Goal: Find specific page/section: Find specific page/section

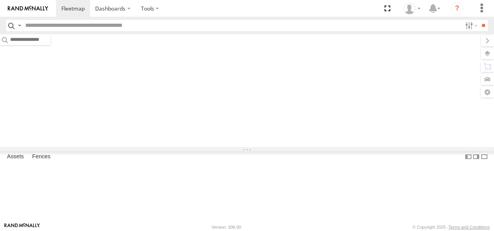
type input "****"
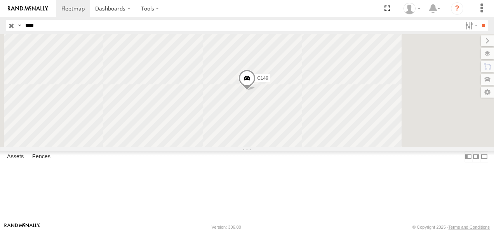
click at [9, 25] on input "button" at bounding box center [11, 25] width 10 height 11
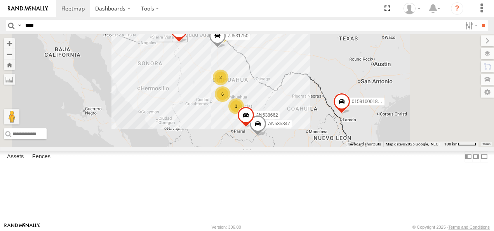
drag, startPoint x: 325, startPoint y: 60, endPoint x: 326, endPoint y: 95, distance: 35.7
click at [326, 95] on div "015910001811580 1188 6 12 27 3 21 AN535347 6 2 AN534838 ZJ531750 F2771 AN538662" at bounding box center [247, 90] width 494 height 113
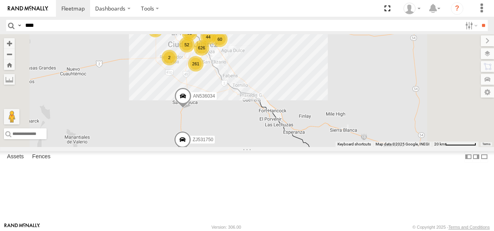
drag, startPoint x: 317, startPoint y: 79, endPoint x: 328, endPoint y: 144, distance: 66.2
click at [328, 144] on div "015910001811580 AN535347 AN534838 F2771 AN538662 AN536034 ZJ531750 AN539201 626…" at bounding box center [247, 90] width 494 height 113
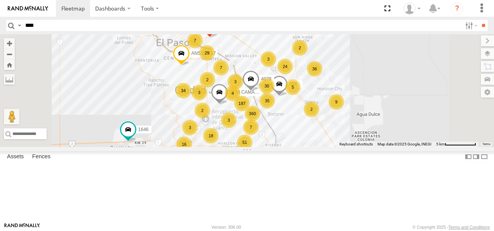
click at [259, 91] on span at bounding box center [250, 80] width 17 height 21
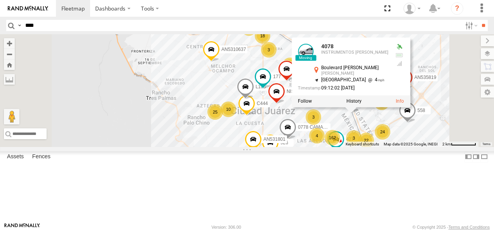
click at [450, 58] on div "015910001811580 AN535347 AN534838 F2771 AN538662 AN536034 ZJ531750 AN539201 112…" at bounding box center [247, 90] width 494 height 113
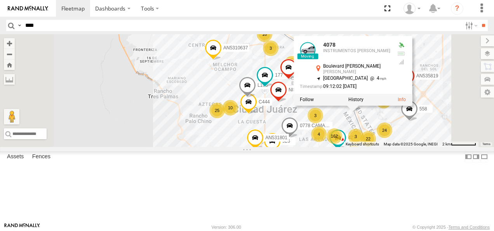
click at [453, 50] on div "015910001811580 AN535347 AN534838 F2771 AN538662 AN536034 ZJ531750 AN539201 112…" at bounding box center [247, 90] width 494 height 113
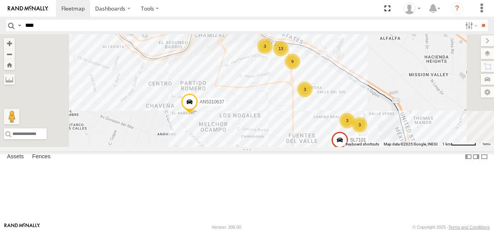
click at [312, 97] on div "3" at bounding box center [305, 90] width 16 height 16
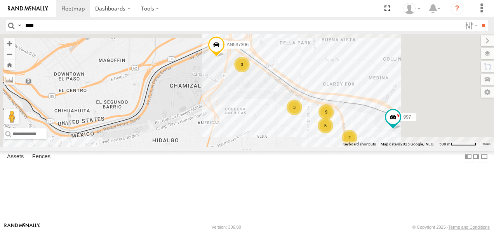
drag, startPoint x: 350, startPoint y: 75, endPoint x: 351, endPoint y: 158, distance: 83.1
click at [351, 147] on div "015910001811580 AN535347 AN534838 F2771 AN538662 AN536034 ZJ531750 AN539201 112…" at bounding box center [247, 90] width 494 height 113
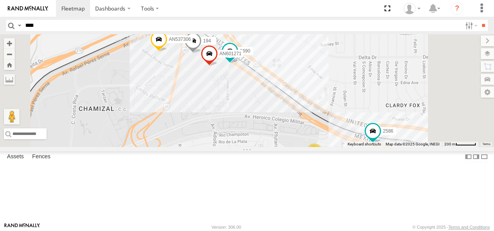
drag, startPoint x: 369, startPoint y: 126, endPoint x: 349, endPoint y: 144, distance: 26.7
click at [350, 144] on div "015910001811580 AN535347 AN534838 F2771 AN538662 AN536034 ZJ531750 AN539201 112…" at bounding box center [247, 90] width 494 height 113
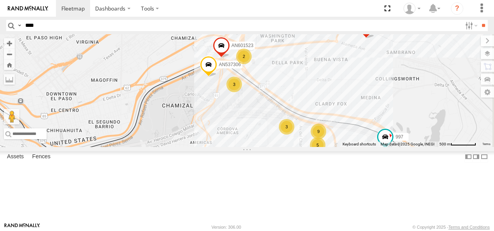
drag, startPoint x: 356, startPoint y: 149, endPoint x: 330, endPoint y: 95, distance: 60.4
click at [332, 100] on div "015910001811580 AN535347 AN534838 F2771 AN538662 AN536034 ZJ531750 AN539201 112…" at bounding box center [247, 90] width 494 height 113
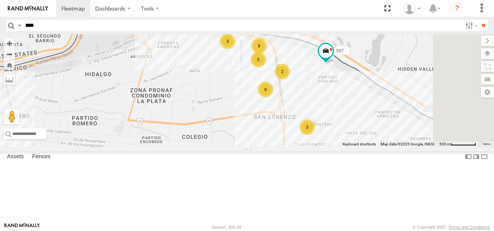
drag, startPoint x: 354, startPoint y: 100, endPoint x: 314, endPoint y: 91, distance: 41.1
click at [316, 92] on div "015910001811580 AN535347 AN534838 F2771 AN538662 AN536034 ZJ531750 AN539201 112…" at bounding box center [247, 90] width 494 height 113
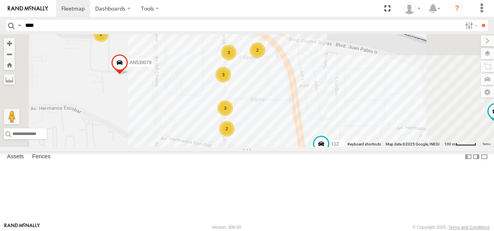
drag, startPoint x: 354, startPoint y: 62, endPoint x: 346, endPoint y: 124, distance: 63.0
click at [350, 124] on div "015910001811580 AN535347 AN534838 F2771 AN538662 AN536034 ZJ531750 AN539201 112…" at bounding box center [247, 90] width 494 height 113
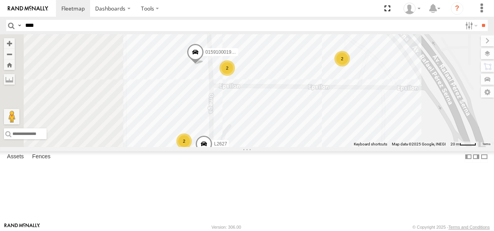
drag, startPoint x: 314, startPoint y: 119, endPoint x: 348, endPoint y: 121, distance: 34.2
click at [352, 121] on div "015910001811580 AN535347 AN534838 F2771 AN538662 AN536034 ZJ531750 AN539201 112…" at bounding box center [247, 90] width 494 height 113
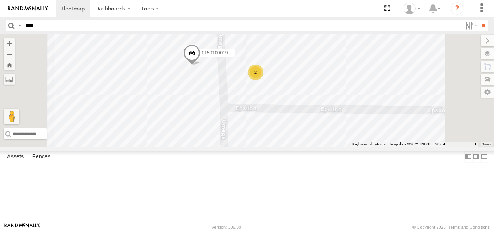
drag, startPoint x: 312, startPoint y: 115, endPoint x: 354, endPoint y: 133, distance: 46.1
click at [356, 136] on div "015910001811580 AN535347 AN534838 F2771 AN538662 AN536034 ZJ531750 AN539201 112…" at bounding box center [247, 90] width 494 height 113
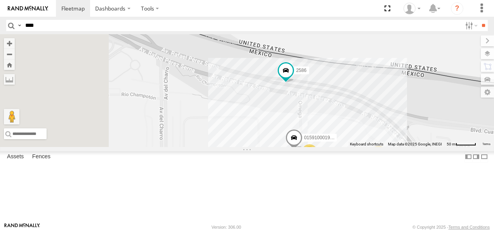
drag, startPoint x: 360, startPoint y: 93, endPoint x: 402, endPoint y: 175, distance: 92.4
click at [419, 147] on div "015910001811580 AN535347 AN534838 F2771 AN538662 AN536034 ZJ531750 AN539201 112…" at bounding box center [247, 90] width 494 height 113
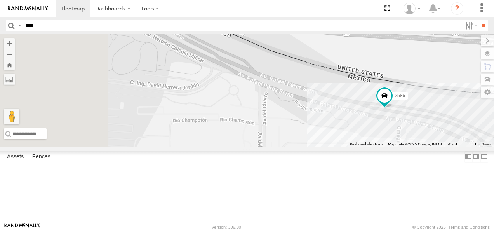
drag, startPoint x: 336, startPoint y: 116, endPoint x: 441, endPoint y: 139, distance: 107.4
click at [443, 137] on div "015910001811580 AN535347 AN534838 F2771 AN538662 AN536034 ZJ531750 AN539201 112…" at bounding box center [247, 90] width 494 height 113
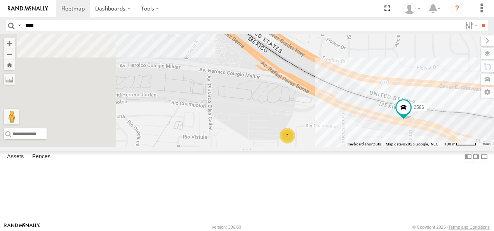
drag, startPoint x: 347, startPoint y: 78, endPoint x: 444, endPoint y: 162, distance: 128.8
click at [444, 147] on div "015910001811580 AN535347 AN534838 F2771 AN538662 AN536034 ZJ531750 AN539201 112…" at bounding box center [247, 90] width 494 height 113
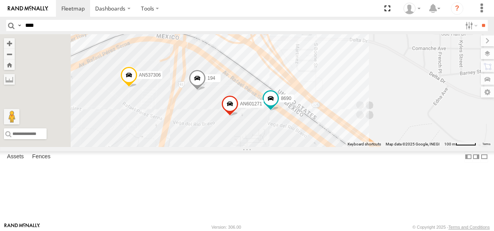
drag, startPoint x: 376, startPoint y: 120, endPoint x: 410, endPoint y: 172, distance: 62.3
click at [410, 147] on div "015910001811580 AN535347 AN534838 F2771 AN538662 AN536034 ZJ531750 AN539201 112…" at bounding box center [247, 90] width 494 height 113
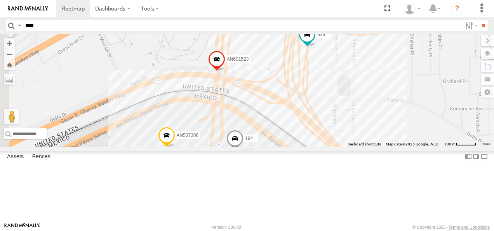
drag, startPoint x: 356, startPoint y: 120, endPoint x: 385, endPoint y: 161, distance: 51.0
click at [385, 147] on div "015910001811580 AN535347 AN534838 F2771 AN538662 AN536034 ZJ531750 AN539201 112…" at bounding box center [247, 90] width 494 height 113
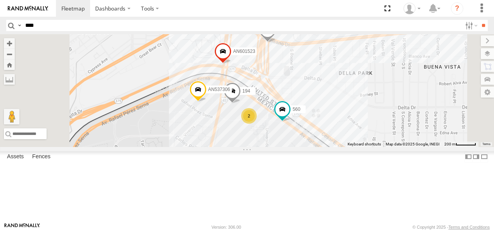
drag, startPoint x: 384, startPoint y: 135, endPoint x: 384, endPoint y: 128, distance: 6.6
click at [384, 128] on div "015910001811580 AN535347 AN534838 F2771 AN538662 AN536034 ZJ531750 AN539201 112…" at bounding box center [247, 90] width 494 height 113
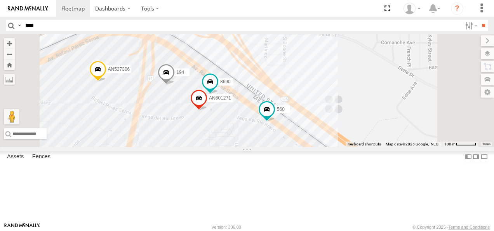
drag, startPoint x: 421, startPoint y: 179, endPoint x: 356, endPoint y: 113, distance: 92.5
click at [357, 114] on div "015910001811580 AN535347 AN534838 F2771 AN538662 AN536034 ZJ531750 AN539201 112…" at bounding box center [247, 90] width 494 height 113
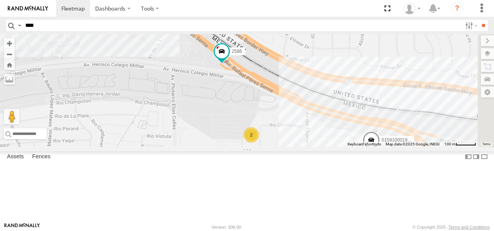
drag, startPoint x: 416, startPoint y: 183, endPoint x: 351, endPoint y: 128, distance: 85.4
click at [357, 132] on div "015910001811580 AN535347 AN534838 F2771 AN538662 AN536034 ZJ531750 AN539201 112…" at bounding box center [247, 90] width 494 height 113
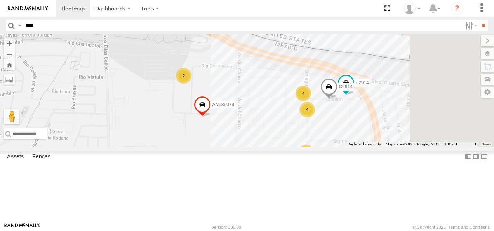
drag, startPoint x: 375, startPoint y: 142, endPoint x: 345, endPoint y: 117, distance: 38.8
click at [346, 118] on div "015910001811580 AN535347 AN534838 F2771 AN538662 AN536034 ZJ531750 AN539201 112…" at bounding box center [247, 90] width 494 height 113
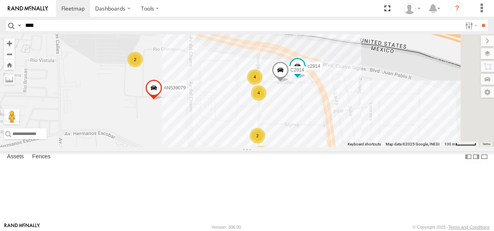
drag, startPoint x: 441, startPoint y: 141, endPoint x: 391, endPoint y: 130, distance: 51.3
click at [393, 129] on div "015910001811580 AN535347 AN534838 F2771 AN538662 AN536034 ZJ531750 AN539201 112…" at bounding box center [247, 90] width 494 height 113
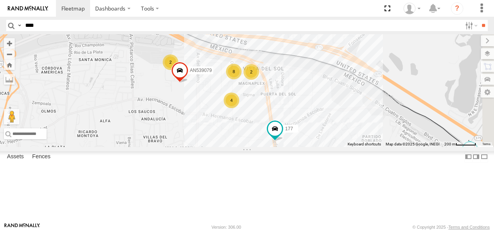
drag, startPoint x: 395, startPoint y: 152, endPoint x: 333, endPoint y: 133, distance: 64.6
click at [341, 132] on div "015910001811580 AN535347 AN534838 F2771 AN538662 AN536034 ZJ531750 AN539201 112…" at bounding box center [247, 90] width 494 height 113
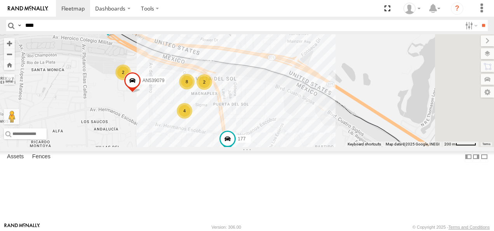
drag, startPoint x: 423, startPoint y: 152, endPoint x: 432, endPoint y: 184, distance: 33.5
click at [432, 147] on div "015910001811580 AN535347 AN534838 F2771 AN538662 AN536034 ZJ531750 AN539201 112…" at bounding box center [247, 90] width 494 height 113
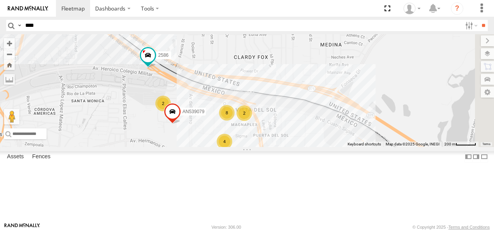
drag, startPoint x: 382, startPoint y: 150, endPoint x: 416, endPoint y: 178, distance: 43.8
click at [416, 147] on div "015910001811580 AN535347 AN534838 F2771 AN538662 AN536034 ZJ531750 AN539201 112…" at bounding box center [247, 90] width 494 height 113
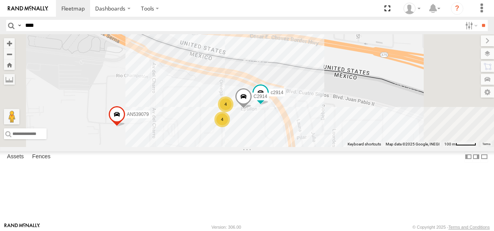
drag, startPoint x: 328, startPoint y: 160, endPoint x: 354, endPoint y: 159, distance: 26.4
click at [354, 147] on div "015910001811580 AN535347 AN534838 F2771 AN538662 AN536034 ZJ531750 AN539201 112…" at bounding box center [247, 90] width 494 height 113
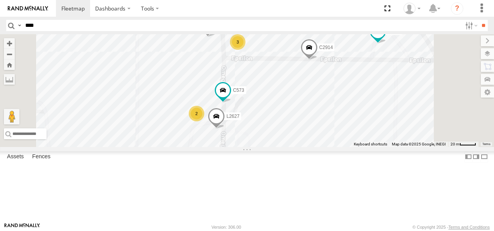
drag, startPoint x: 326, startPoint y: 152, endPoint x: 347, endPoint y: 137, distance: 26.5
click at [348, 137] on div "015910001811580 AN535347 AN534838 F2771 AN538662 AN536034 ZJ531750 AN539201 112…" at bounding box center [247, 90] width 494 height 113
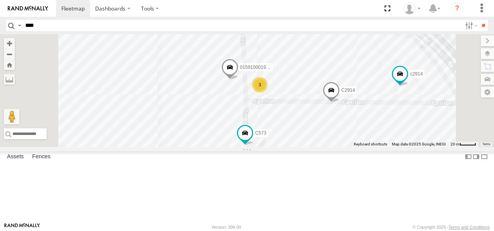
drag, startPoint x: 362, startPoint y: 112, endPoint x: 378, endPoint y: 170, distance: 60.3
click at [378, 147] on div "015910001811580 AN535347 AN534838 F2771 AN538662 AN536034 ZJ531750 AN539201 112…" at bounding box center [247, 90] width 494 height 113
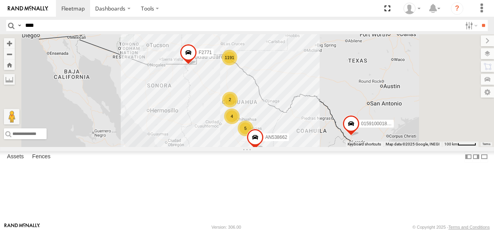
drag, startPoint x: 325, startPoint y: 78, endPoint x: 325, endPoint y: 160, distance: 81.9
click at [325, 147] on div "015910001811580 F2771 1191 4 11 27 5 21 2 AN535203 2 ZJ535914 AN538662" at bounding box center [247, 90] width 494 height 113
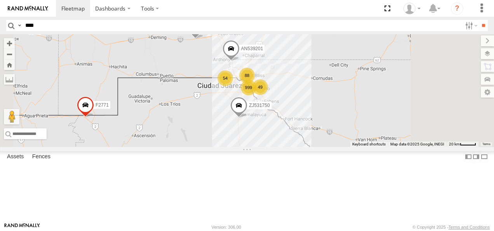
drag, startPoint x: 330, startPoint y: 106, endPoint x: 340, endPoint y: 172, distance: 66.8
click at [339, 147] on div "015910001811580 F2771 AN535203 ZJ535914 AN538662 AN534838 ZJ531750 999 88 54 49…" at bounding box center [247, 90] width 494 height 113
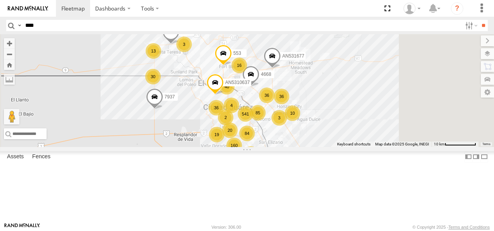
drag, startPoint x: 311, startPoint y: 107, endPoint x: 307, endPoint y: 161, distance: 54.5
click at [304, 147] on div "015910001811580 F2771 AN535203 ZJ535914 AN538662 AN534838 ZJ531750 AN539201 793…" at bounding box center [247, 90] width 494 height 113
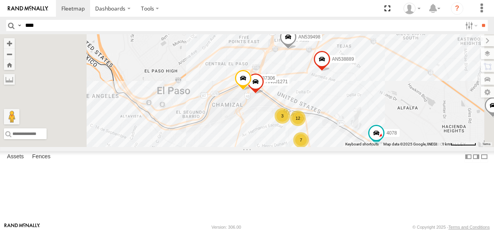
drag, startPoint x: 321, startPoint y: 110, endPoint x: 356, endPoint y: 168, distance: 67.2
click at [356, 147] on div "015910001811580 F2771 AN535203 ZJ535914 AN538662 AN534838 ZJ531750 AN539201 793…" at bounding box center [247, 90] width 494 height 113
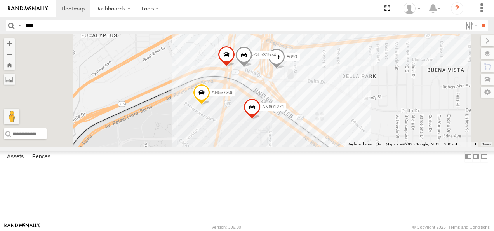
drag, startPoint x: 352, startPoint y: 130, endPoint x: 366, endPoint y: 187, distance: 59.6
click at [366, 147] on div "015910001811580 F2771 AN535203 ZJ535914 AN538662 AN534838 ZJ531750 AN539201 793…" at bounding box center [247, 90] width 494 height 113
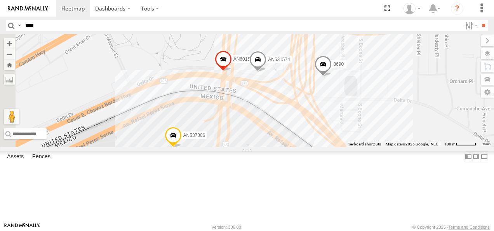
drag, startPoint x: 330, startPoint y: 127, endPoint x: 353, endPoint y: 186, distance: 63.1
click at [349, 147] on div "015910001811580 F2771 AN535203 ZJ535914 AN538662 AN534838 ZJ531750 AN539201 793…" at bounding box center [247, 90] width 494 height 113
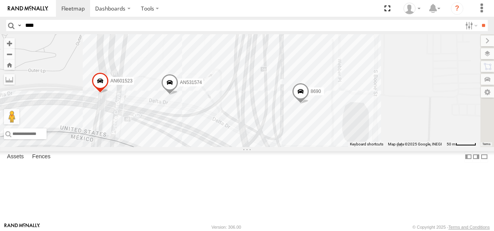
drag, startPoint x: 382, startPoint y: 127, endPoint x: 310, endPoint y: 182, distance: 90.5
click at [310, 147] on div "015910001811580 F2771 AN535203 ZJ535914 AN538662 AN534838 ZJ531750 AN539201 793…" at bounding box center [247, 90] width 494 height 113
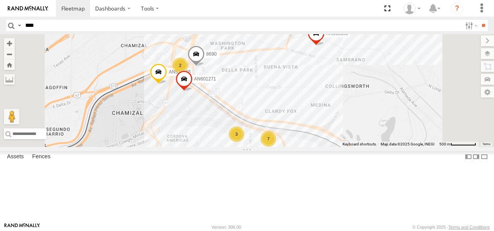
drag, startPoint x: 368, startPoint y: 168, endPoint x: 316, endPoint y: 98, distance: 87.5
click at [317, 99] on div "015910001811580 F2771 AN535203 ZJ535914 AN538662 AN534838 ZJ531750 AN539201 793…" at bounding box center [247, 90] width 494 height 113
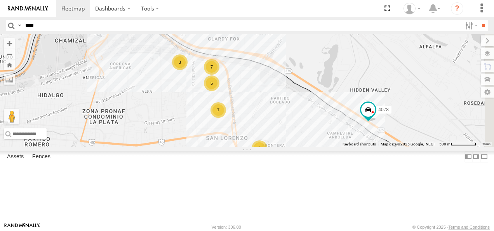
drag, startPoint x: 417, startPoint y: 139, endPoint x: 321, endPoint y: 90, distance: 108.3
click at [328, 95] on div "015910001811580 F2771 AN535203 ZJ535914 AN538662 AN534838 ZJ531750 AN539201 793…" at bounding box center [247, 90] width 494 height 113
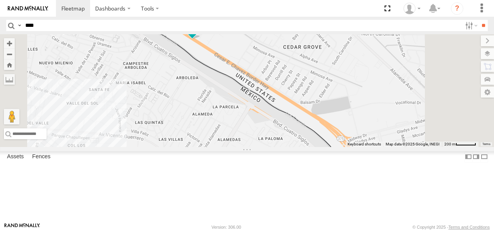
drag, startPoint x: 311, startPoint y: 78, endPoint x: 292, endPoint y: 57, distance: 28.6
click at [294, 63] on div "015910001811580 F2771 AN535203 ZJ535914 AN538662 AN534838 ZJ531750 AN539201 793…" at bounding box center [247, 90] width 494 height 113
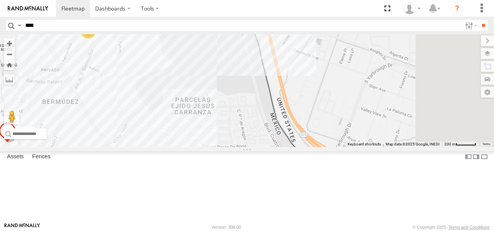
drag, startPoint x: 464, startPoint y: 127, endPoint x: 370, endPoint y: 76, distance: 107.7
click at [372, 78] on div "015910001811580 F2771 AN535203 ZJ535914 AN538662 AN534838 ZJ531750 AN539201 793…" at bounding box center [247, 90] width 494 height 113
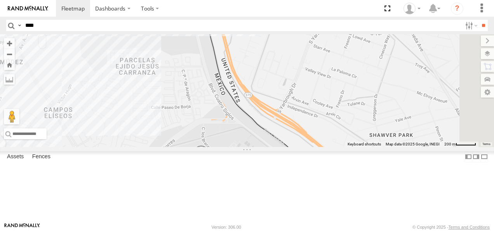
drag, startPoint x: 445, startPoint y: 153, endPoint x: 406, endPoint y: 82, distance: 81.1
click at [409, 87] on div "015910001811580 F2771 AN535203 ZJ535914 AN538662 AN534838 ZJ531750 AN539201 793…" at bounding box center [247, 90] width 494 height 113
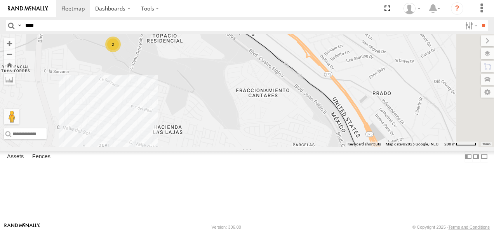
drag, startPoint x: 414, startPoint y: 139, endPoint x: 384, endPoint y: 112, distance: 40.7
click at [384, 112] on div "015910001811580 F2771 AN535203 ZJ535914 AN538662 AN534838 ZJ531750 AN539201 793…" at bounding box center [247, 90] width 494 height 113
drag, startPoint x: 448, startPoint y: 158, endPoint x: 387, endPoint y: 124, distance: 70.2
click at [391, 125] on div "015910001811580 F2771 AN535203 ZJ535914 AN538662 AN534838 ZJ531750 AN539201 793…" at bounding box center [247, 90] width 494 height 113
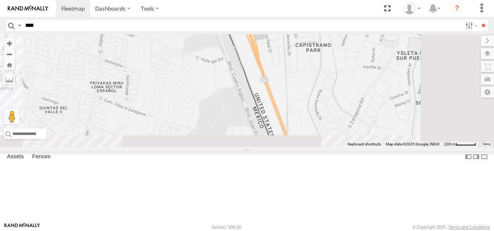
drag, startPoint x: 438, startPoint y: 157, endPoint x: 390, endPoint y: 50, distance: 116.9
click at [394, 60] on div "015910001811580 F2771 AN535203 ZJ535914 AN538662 AN534838 ZJ531750 AN539201 793…" at bounding box center [247, 90] width 494 height 113
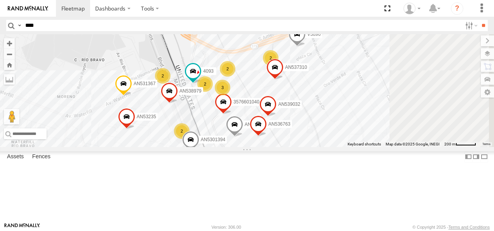
drag, startPoint x: 394, startPoint y: 101, endPoint x: 322, endPoint y: 64, distance: 81.3
click at [324, 65] on div "015910001811580 F2771 AN535203 ZJ535914 AN538662 AN534838 ZJ531750 AN539201 793…" at bounding box center [247, 90] width 494 height 113
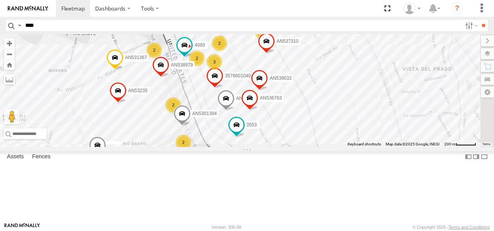
drag, startPoint x: 377, startPoint y: 103, endPoint x: 398, endPoint y: 85, distance: 27.3
click at [398, 86] on div "015910001811580 F2771 AN535203 ZJ535914 AN538662 AN534838 ZJ531750 AN539201 793…" at bounding box center [247, 90] width 494 height 113
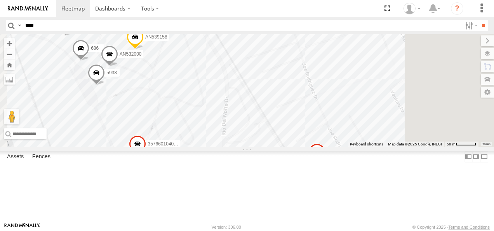
drag, startPoint x: 401, startPoint y: 74, endPoint x: 350, endPoint y: 113, distance: 64.4
click at [350, 113] on div "015910001811580 F2771 AN535203 ZJ535914 AN538662 AN534838 ZJ531750 AN539201 793…" at bounding box center [247, 90] width 494 height 113
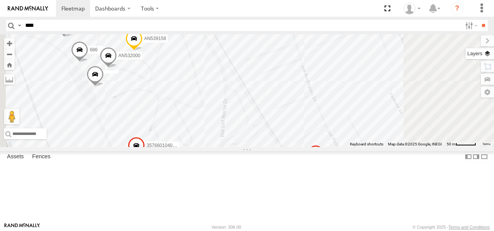
click at [476, 54] on label at bounding box center [479, 53] width 28 height 11
click at [0, 0] on label at bounding box center [0, 0] width 0 height 0
click at [0, 0] on span "Satellite" at bounding box center [0, 0] width 0 height 0
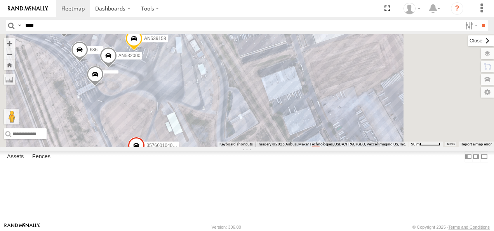
click at [468, 41] on label at bounding box center [481, 40] width 26 height 11
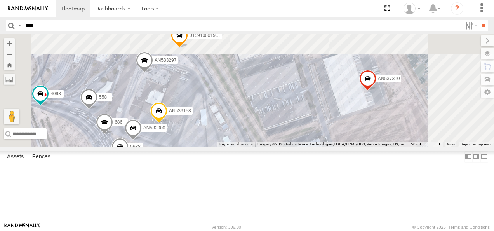
drag, startPoint x: 398, startPoint y: 82, endPoint x: 423, endPoint y: 158, distance: 80.2
click at [423, 147] on div "015910001811580 F2771 AN535203 ZJ535914 AN538662 AN534838 ZJ531750 AN539201 793…" at bounding box center [247, 90] width 494 height 113
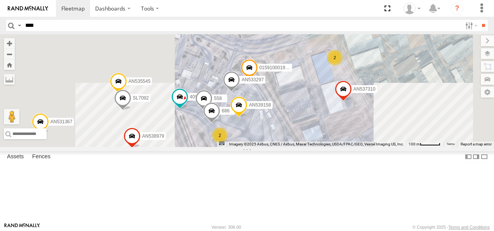
drag, startPoint x: 403, startPoint y: 120, endPoint x: 404, endPoint y: 125, distance: 5.9
click at [404, 125] on div "015910001811580 F2771 AN535203 ZJ535914 AN538662 AN534838 ZJ531750 AN539201 793…" at bounding box center [247, 90] width 494 height 113
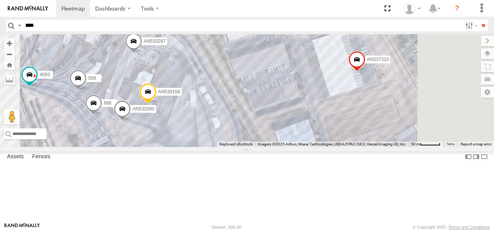
drag, startPoint x: 430, startPoint y: 104, endPoint x: 423, endPoint y: 31, distance: 74.1
click at [423, 31] on body "Dashboards ?" at bounding box center [247, 115] width 494 height 231
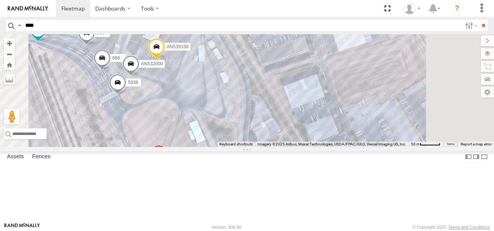
drag, startPoint x: 422, startPoint y: 112, endPoint x: 421, endPoint y: 84, distance: 28.4
click at [421, 84] on div "015910001811580 F2771 AN535203 ZJ535914 AN538662 AN534838 ZJ531750 AN539201 793…" at bounding box center [247, 90] width 494 height 113
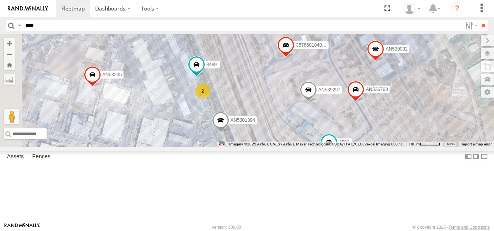
drag, startPoint x: 300, startPoint y: 118, endPoint x: 402, endPoint y: 55, distance: 119.7
click at [401, 55] on div "015910001811580 F2771 AN535203 ZJ535914 AN538662 AN534838 ZJ531750 AN539201 793…" at bounding box center [247, 90] width 494 height 113
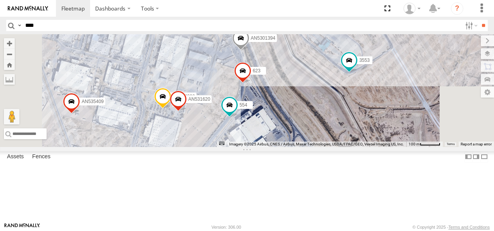
drag, startPoint x: 368, startPoint y: 165, endPoint x: 389, endPoint y: 88, distance: 79.9
click at [389, 89] on div "015910001811580 F2771 AN535203 ZJ535914 AN538662 AN534838 ZJ531750 AN539201 793…" at bounding box center [247, 90] width 494 height 113
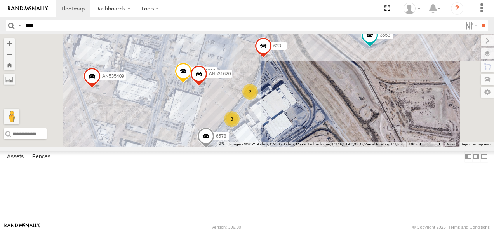
drag, startPoint x: 366, startPoint y: 148, endPoint x: 384, endPoint y: 131, distance: 24.7
click at [384, 131] on div "015910001811580 F2771 AN535203 ZJ535914 AN538662 AN534838 ZJ531750 AN539201 793…" at bounding box center [247, 90] width 494 height 113
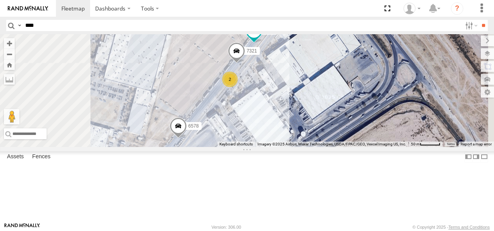
drag, startPoint x: 366, startPoint y: 137, endPoint x: 411, endPoint y: 82, distance: 71.5
click at [410, 82] on div "015910001811580 F2771 AN535203 ZJ535914 AN538662 AN534838 ZJ531750 AN539201 793…" at bounding box center [247, 90] width 494 height 113
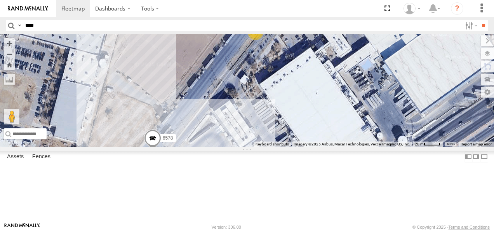
drag, startPoint x: 344, startPoint y: 123, endPoint x: 441, endPoint y: 95, distance: 100.4
click at [439, 97] on div "015910001811580 F2771 AN535203 ZJ535914 AN538662 AN534838 ZJ531750 AN539201 793…" at bounding box center [247, 90] width 494 height 113
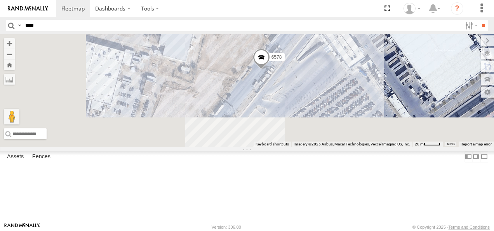
drag, startPoint x: 413, startPoint y: 134, endPoint x: 424, endPoint y: 101, distance: 35.5
click at [424, 101] on div "015910001811580 F2771 AN535203 ZJ535914 AN538662 AN534838 ZJ531750 AN539201 793…" at bounding box center [247, 90] width 494 height 113
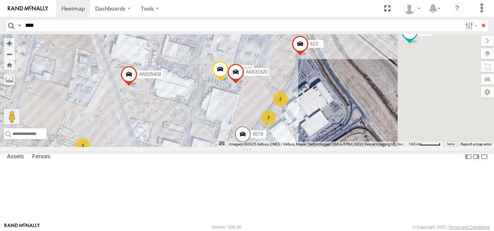
drag, startPoint x: 432, startPoint y: 119, endPoint x: 373, endPoint y: 180, distance: 85.4
click at [373, 147] on div "015910001811580 F2771 AN535203 ZJ535914 AN538662 AN534838 ZJ531750 AN539201 793…" at bounding box center [247, 90] width 494 height 113
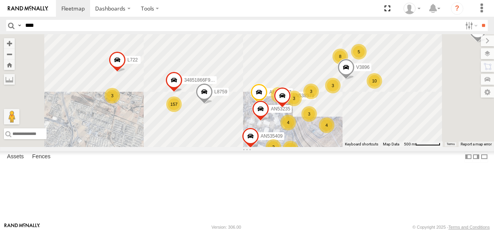
drag, startPoint x: 377, startPoint y: 128, endPoint x: 401, endPoint y: 175, distance: 52.8
click at [401, 147] on div "015910001811580 F2771 AN535203 ZJ535914 AN538662 AN534838 ZJ531750 AN539201 793…" at bounding box center [247, 90] width 494 height 113
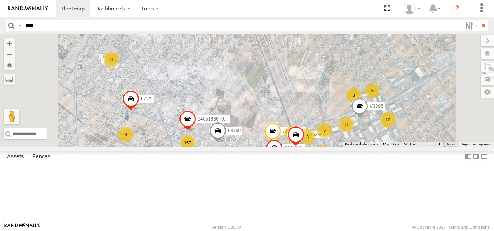
drag, startPoint x: 351, startPoint y: 144, endPoint x: 364, endPoint y: 181, distance: 39.4
click at [283, 160] on span at bounding box center [274, 149] width 17 height 21
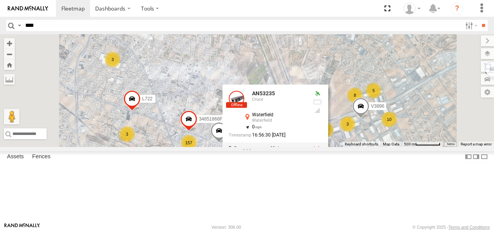
drag, startPoint x: 350, startPoint y: 84, endPoint x: 361, endPoint y: 107, distance: 25.2
click at [361, 107] on div "015910001811580 F2771 AN535203 ZJ535914 AN538662 AN534838 ZJ531750 AN539201 793…" at bounding box center [247, 90] width 494 height 113
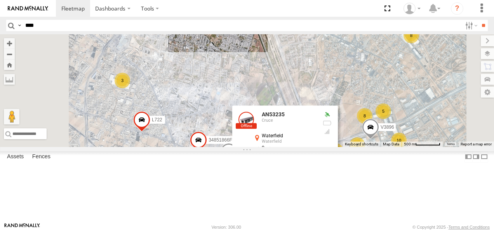
click at [355, 104] on div "015910001811580 F2771 AN535203 ZJ535914 AN538662 AN534838 ZJ531750 AN539201 793…" at bounding box center [247, 90] width 494 height 113
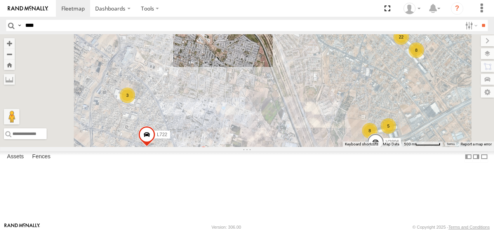
drag, startPoint x: 348, startPoint y: 94, endPoint x: 383, endPoint y: 171, distance: 84.4
click at [385, 147] on div "015910001811580 F2771 AN535203 ZJ535914 AN538662 AN534838 ZJ531750 AN539201 793…" at bounding box center [247, 90] width 494 height 113
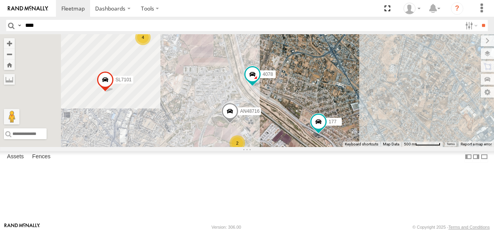
drag, startPoint x: 349, startPoint y: 139, endPoint x: 391, endPoint y: 192, distance: 67.5
click at [391, 147] on div "015910001811580 F2771 AN535203 ZJ535914 AN538662 AN534838 ZJ531750 AN539201 793…" at bounding box center [247, 90] width 494 height 113
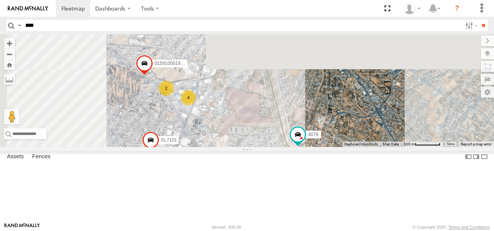
drag, startPoint x: 389, startPoint y: 123, endPoint x: 430, endPoint y: 184, distance: 73.0
click at [430, 147] on div "015910001985509 4078 177 SL7101 AN48716 2 2 4" at bounding box center [247, 90] width 494 height 113
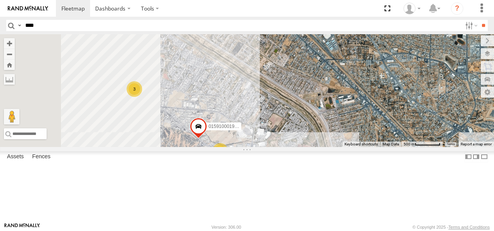
drag, startPoint x: 396, startPoint y: 135, endPoint x: 428, endPoint y: 171, distance: 47.8
click at [428, 147] on div "015910001985509 4078 177 SL7101 AN48716 2 2 4 3" at bounding box center [247, 90] width 494 height 113
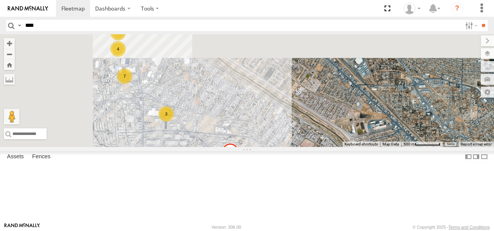
drag, startPoint x: 361, startPoint y: 156, endPoint x: 425, endPoint y: 174, distance: 67.0
click at [425, 147] on div "015910001985509 4078 177 SL7101 AN48716 2 2 4 3 8 4 7" at bounding box center [247, 90] width 494 height 113
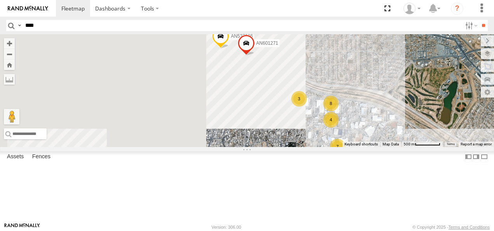
drag, startPoint x: 376, startPoint y: 135, endPoint x: 471, endPoint y: 180, distance: 105.6
click at [467, 147] on div "015910001985509 4078 177 SL7101 AN48716 2 2 4 3 8 4 7 3 AN601271 2 8690 AN537306" at bounding box center [247, 90] width 494 height 113
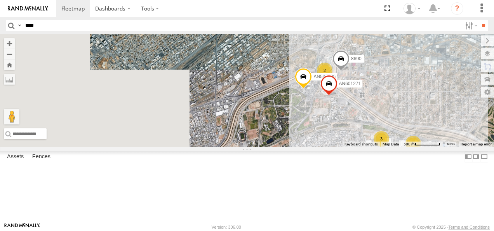
drag, startPoint x: 419, startPoint y: 150, endPoint x: 446, endPoint y: 160, distance: 28.9
click at [446, 147] on div "015910001985509 4078 177 SL7101 AN48716 2 2 4 3 8 4 7 3 AN601271 2 8690 AN53730…" at bounding box center [247, 90] width 494 height 113
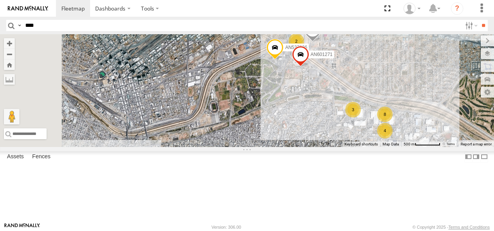
drag, startPoint x: 434, startPoint y: 144, endPoint x: 380, endPoint y: 102, distance: 67.2
click at [384, 105] on div "015910001985509 4078 177 SL7101 AN48716 2 2 4 3 8 4 7 3 AN601271 2 8690 AN53730…" at bounding box center [247, 90] width 494 height 113
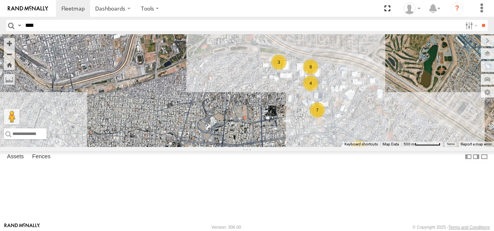
drag, startPoint x: 396, startPoint y: 129, endPoint x: 381, endPoint y: 123, distance: 15.9
click at [378, 127] on div "015910001985509 4078 177 SL7101 AN48716 2 2 4 3 8 4 7 3 AN601271 2 8690 AN53730…" at bounding box center [247, 90] width 494 height 113
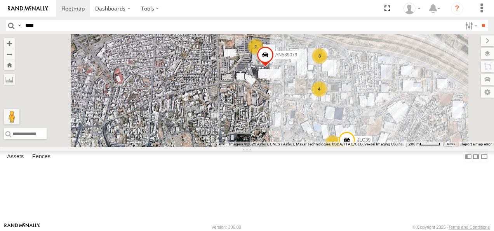
drag, startPoint x: 406, startPoint y: 119, endPoint x: 380, endPoint y: 137, distance: 31.5
click at [380, 137] on div "015910001985509 4078 177 SL7101 AN48716 AN601271 8690 AN537306 AN539498 8 4 6 2…" at bounding box center [247, 90] width 494 height 113
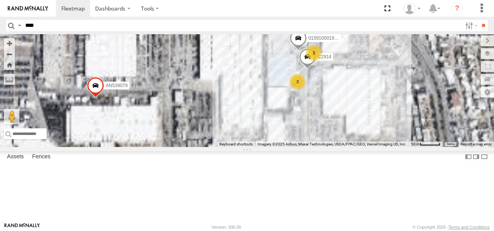
drag, startPoint x: 407, startPoint y: 97, endPoint x: 384, endPoint y: 151, distance: 58.1
click at [384, 147] on div "015910001985509 4078 177 SL7101 AN48716 AN601271 8690 AN537306 AN539498 AN53907…" at bounding box center [247, 90] width 494 height 113
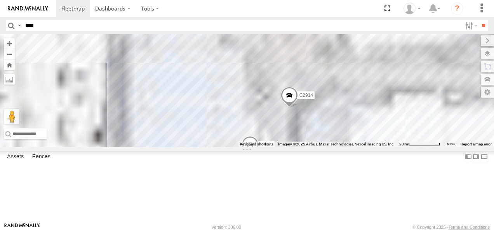
drag, startPoint x: 413, startPoint y: 100, endPoint x: 414, endPoint y: 172, distance: 71.8
click at [414, 147] on div "015910001985509 4078 177 SL7101 AN48716 AN601271 8690 AN537306 AN539498 AN53907…" at bounding box center [247, 90] width 494 height 113
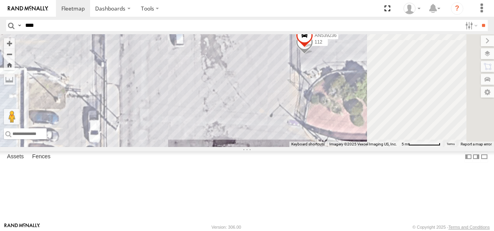
drag, startPoint x: 402, startPoint y: 111, endPoint x: 320, endPoint y: 136, distance: 86.1
click at [320, 136] on div "015910001985509 4078 177 SL7101 AN48716 AN601271 8690 AN537306 AN539498 AN53907…" at bounding box center [247, 90] width 494 height 113
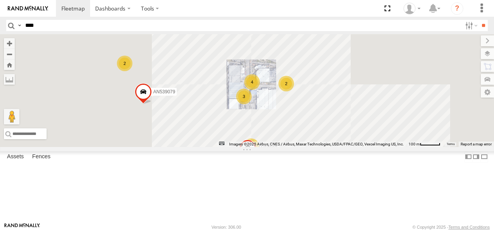
drag, startPoint x: 408, startPoint y: 123, endPoint x: 375, endPoint y: 140, distance: 36.5
click at [375, 140] on div "015910001985509 4078 177 SL7101 AN48716 AN601271 8690 AN537306 AN539498 AN53907…" at bounding box center [247, 90] width 494 height 113
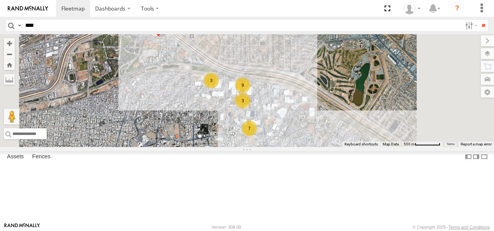
drag, startPoint x: 424, startPoint y: 133, endPoint x: 306, endPoint y: 90, distance: 125.0
click at [312, 92] on div "015910001985509 4078 177 SL7101 AN48716 AN601271 8690 AN537306 AN539498 9 7 3 3…" at bounding box center [247, 90] width 494 height 113
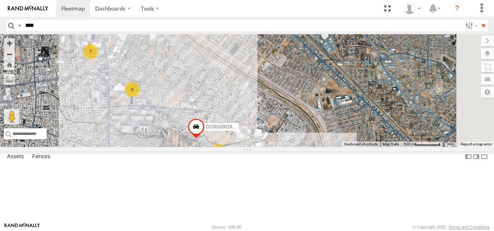
drag, startPoint x: 406, startPoint y: 139, endPoint x: 338, endPoint y: 47, distance: 113.6
click at [341, 52] on div "015910001985509 4078 177 SL7101 AN48716 AN601271 8690 AN537306 AN539498 9 7 3 3…" at bounding box center [247, 90] width 494 height 113
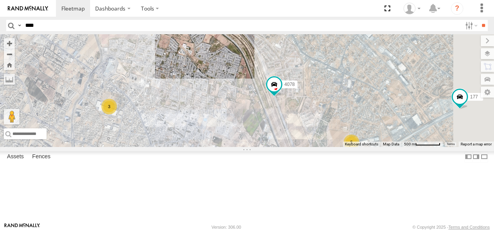
drag, startPoint x: 410, startPoint y: 131, endPoint x: 345, endPoint y: 66, distance: 91.4
click at [347, 69] on div "015910001985509 4078 177 SL7101 AN48716 AN601271 8690 AN537306 AN539498 9 7 3 3…" at bounding box center [247, 90] width 494 height 113
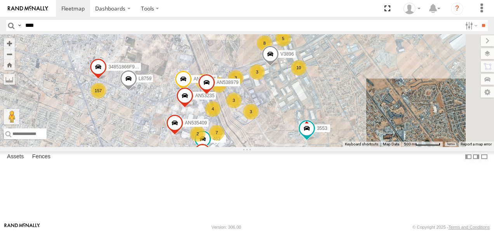
drag, startPoint x: 377, startPoint y: 146, endPoint x: 335, endPoint y: 66, distance: 89.6
click at [340, 78] on div "015910001985509 4078 177 SL7101 AN48716 AN601271 8690 AN537306 AN539498 9 7 3 3…" at bounding box center [247, 90] width 494 height 113
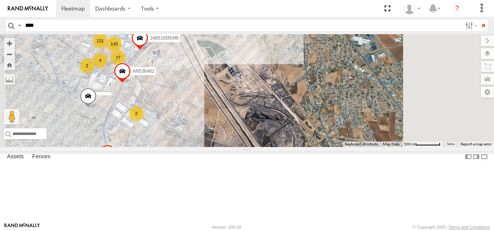
drag, startPoint x: 368, startPoint y: 121, endPoint x: 385, endPoint y: 163, distance: 45.1
click at [385, 147] on div "015910001985509 4078 177 SL7101 AN48716 AN601271 8690 AN537306 AN539498 9 7 3 3…" at bounding box center [247, 90] width 494 height 113
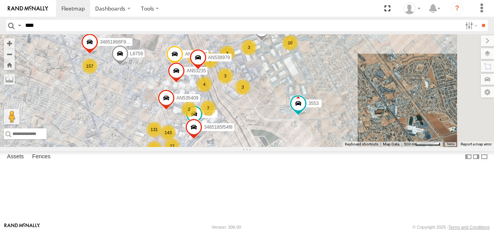
drag, startPoint x: 351, startPoint y: 116, endPoint x: 373, endPoint y: 150, distance: 40.9
click at [375, 147] on div "015910001985509 4078 177 SL7101 AN48716 AN601271 8690 AN537306 AN539498 9 7 3 3…" at bounding box center [247, 90] width 494 height 113
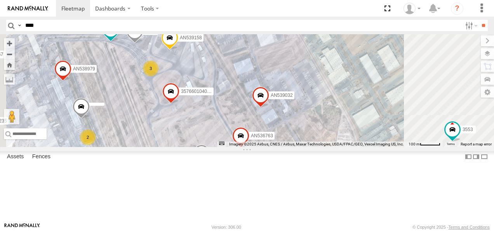
drag, startPoint x: 371, startPoint y: 117, endPoint x: 367, endPoint y: 97, distance: 20.6
click at [367, 97] on div "015910001985509 4078 177 SL7101 AN48716 AN601271 8690 AN537306 AN539498 AN53888…" at bounding box center [247, 90] width 494 height 113
